Goal: Task Accomplishment & Management: Manage account settings

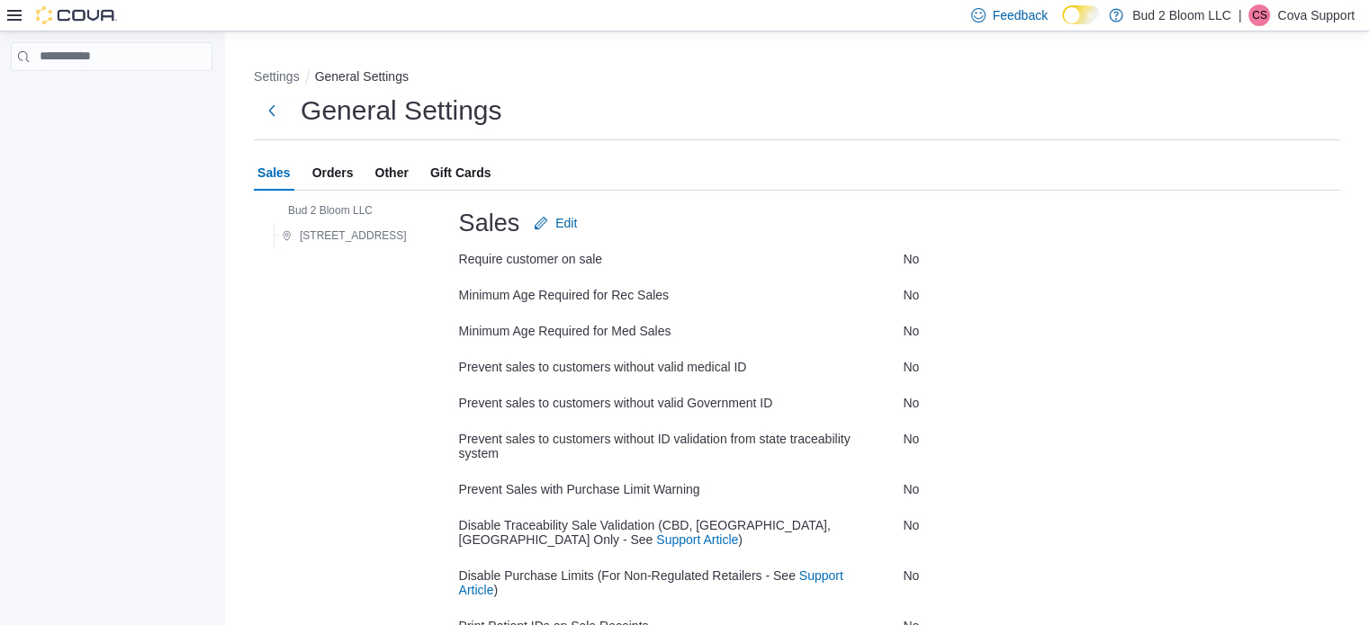
click at [1289, 4] on p "Cova Support" at bounding box center [1315, 15] width 77 height 22
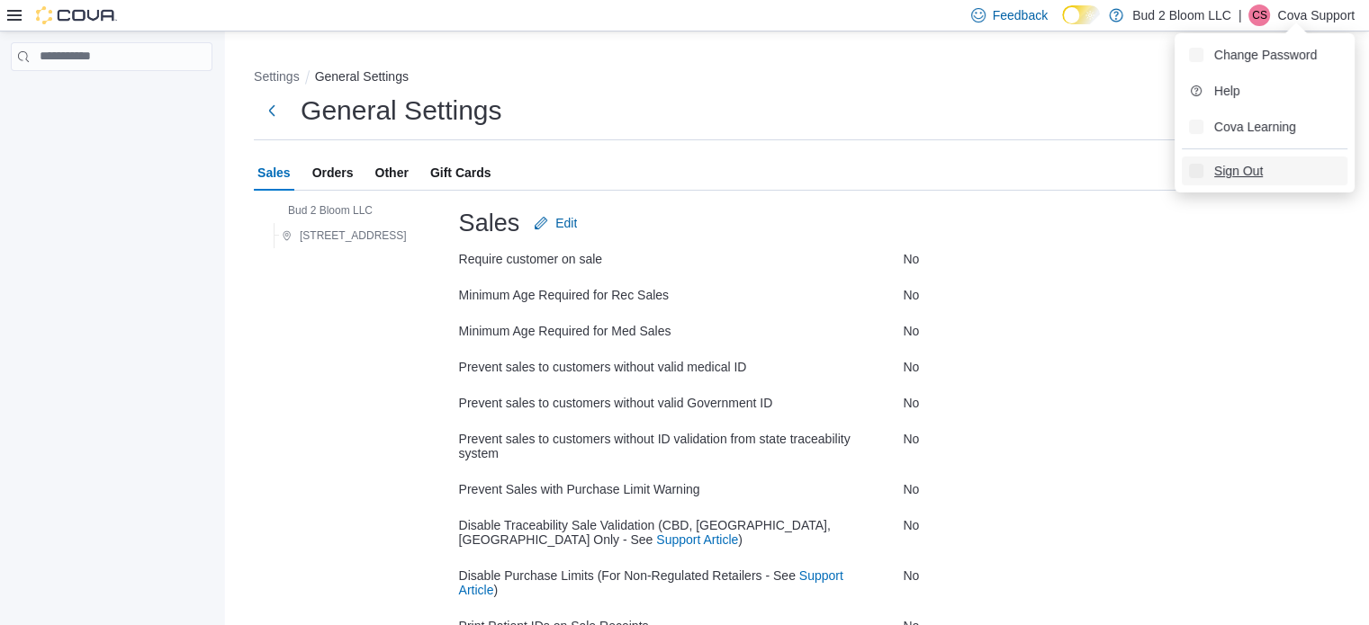
click at [1257, 169] on span "Sign Out" at bounding box center [1238, 171] width 49 height 18
